Goal: Complete application form

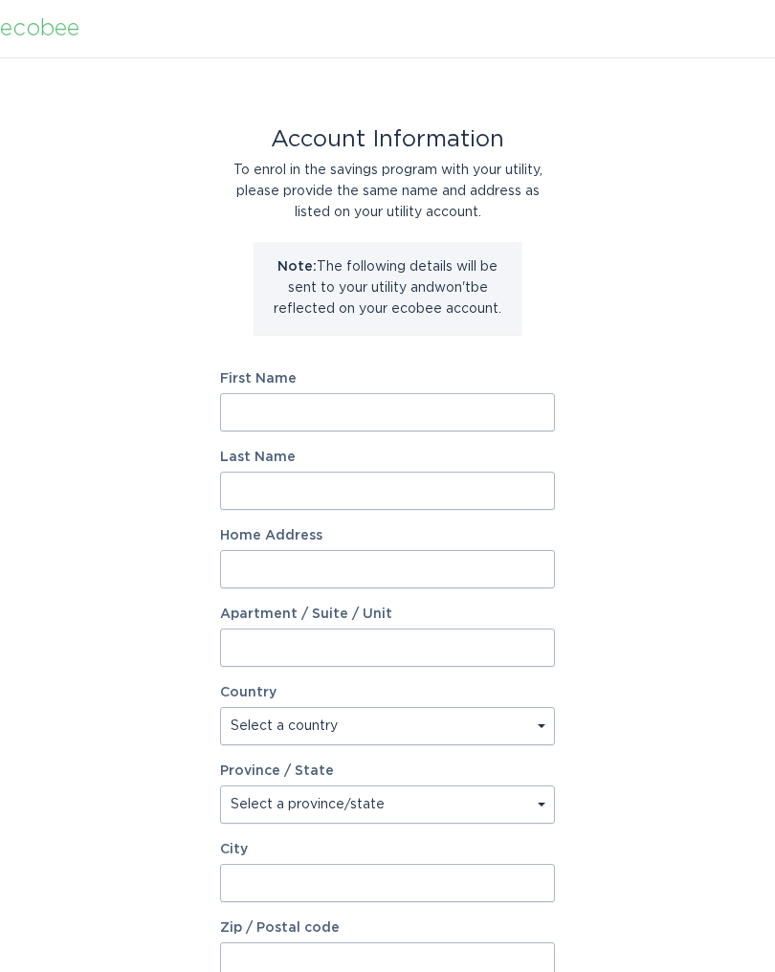
click at [417, 415] on input "First Name" at bounding box center [387, 412] width 335 height 38
type input "[PERSON_NAME]"
type input "ventline"
type input "[STREET_ADDRESS][PERSON_NAME]"
select select "US"
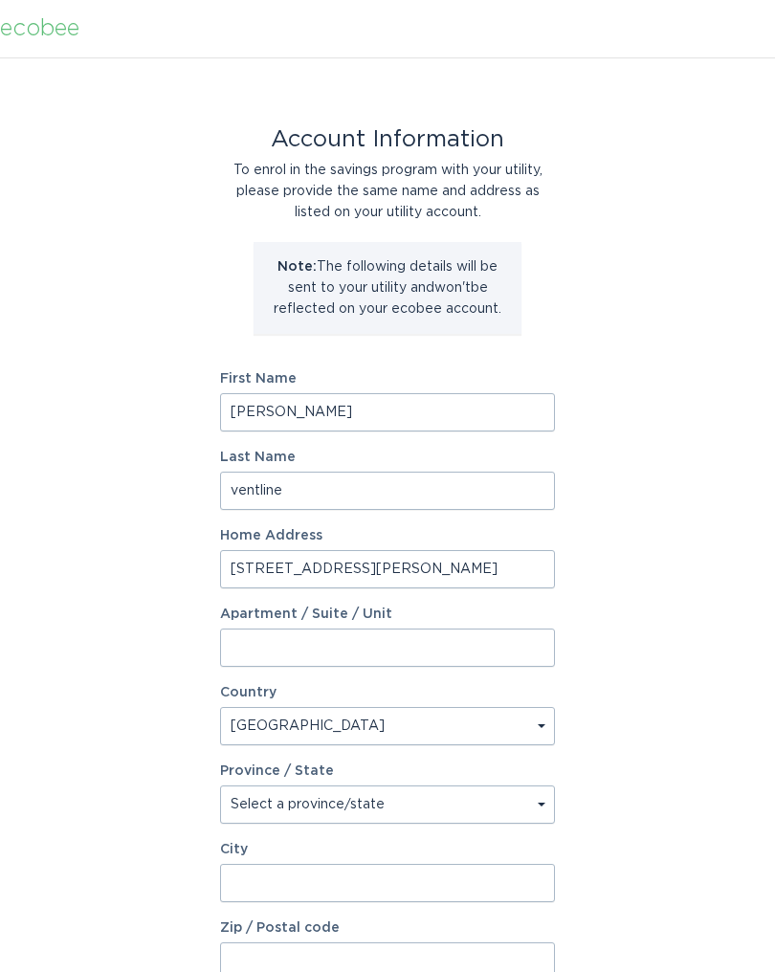
type input "[GEOGRAPHIC_DATA]"
type input "29693"
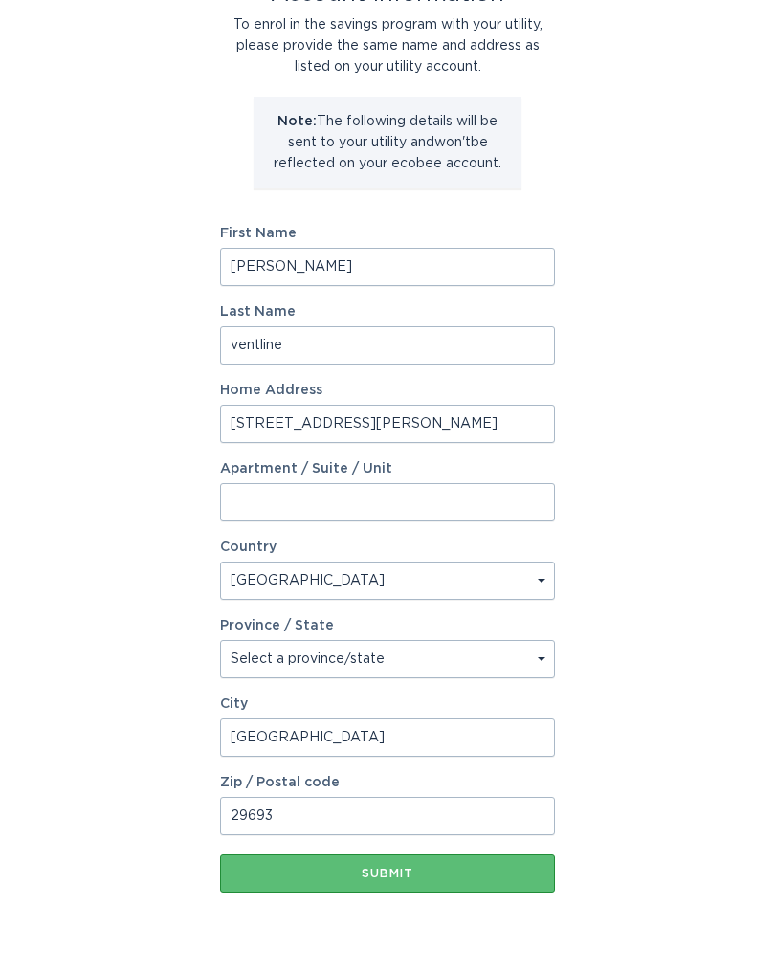
scroll to position [168, 0]
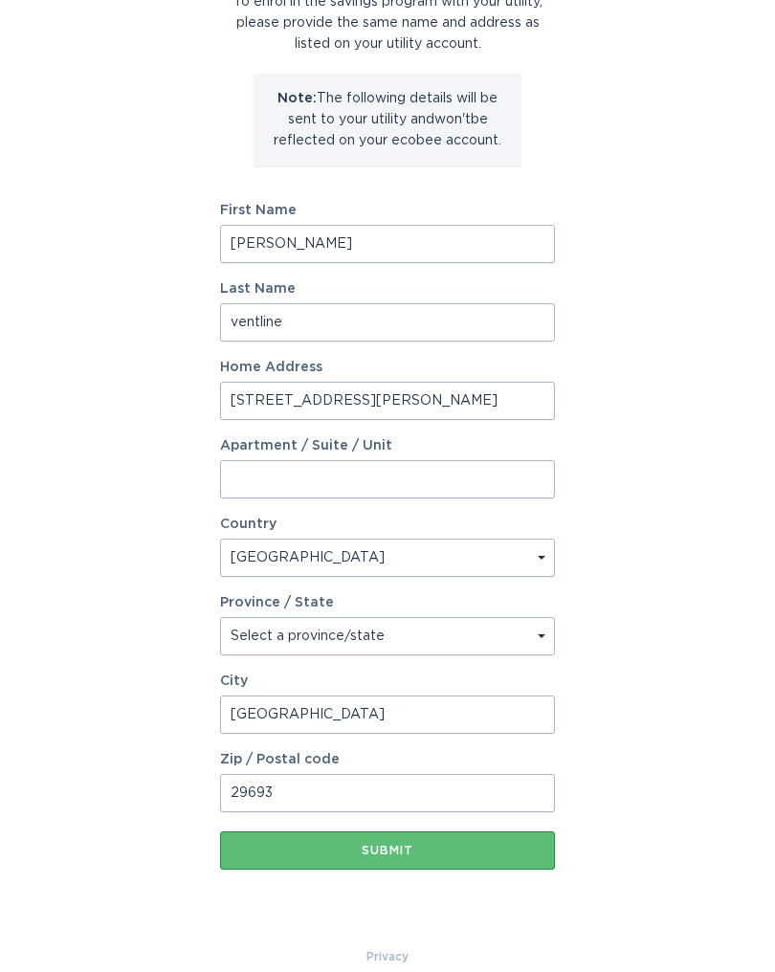
click at [356, 846] on div "Submit" at bounding box center [388, 850] width 316 height 11
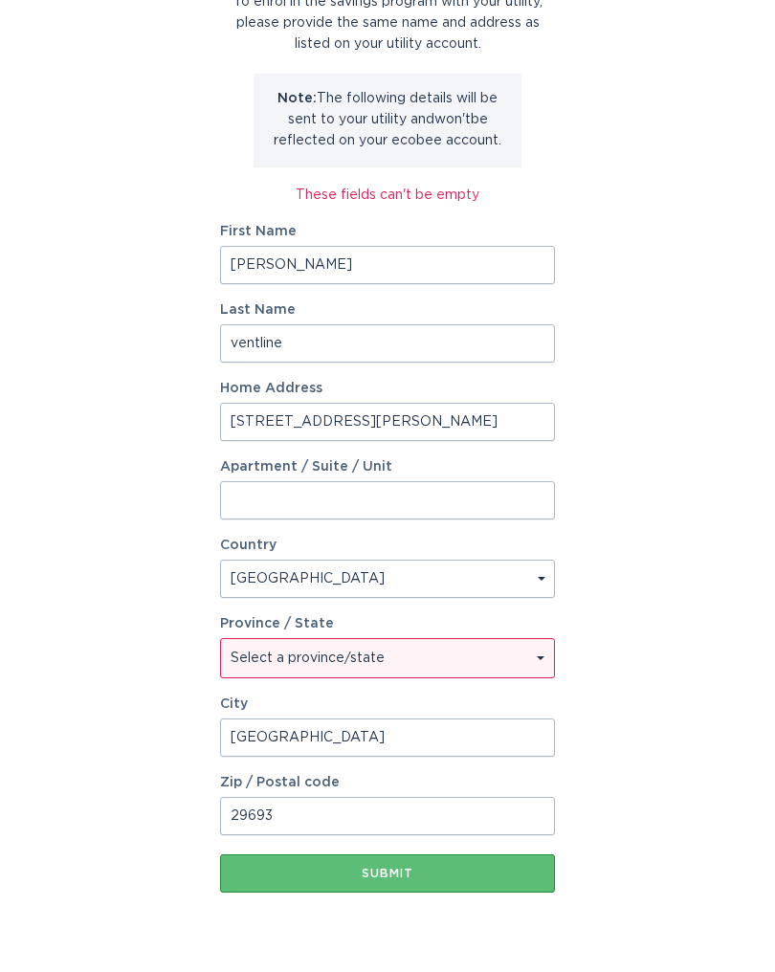
click at [446, 647] on select "Select a province/state [US_STATE] [US_STATE] [US_STATE] [US_STATE] [US_STATE] …" at bounding box center [387, 658] width 333 height 38
select select "SC"
click at [348, 872] on div "Submit" at bounding box center [388, 872] width 316 height 11
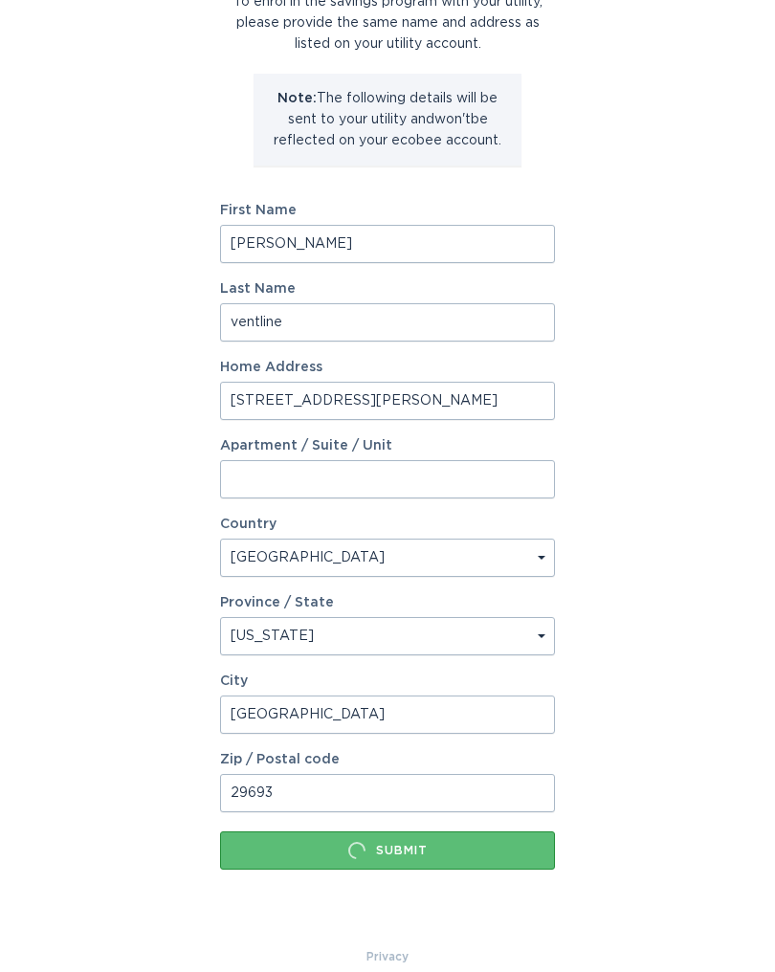
scroll to position [0, 0]
